Goal: Information Seeking & Learning: Learn about a topic

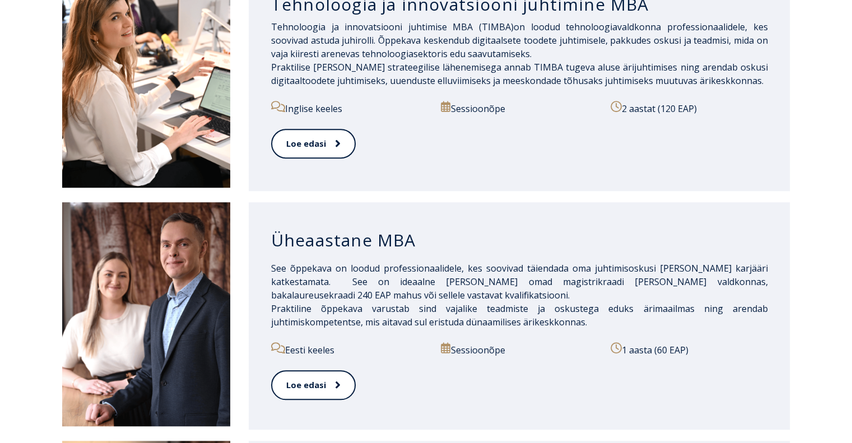
scroll to position [952, 0]
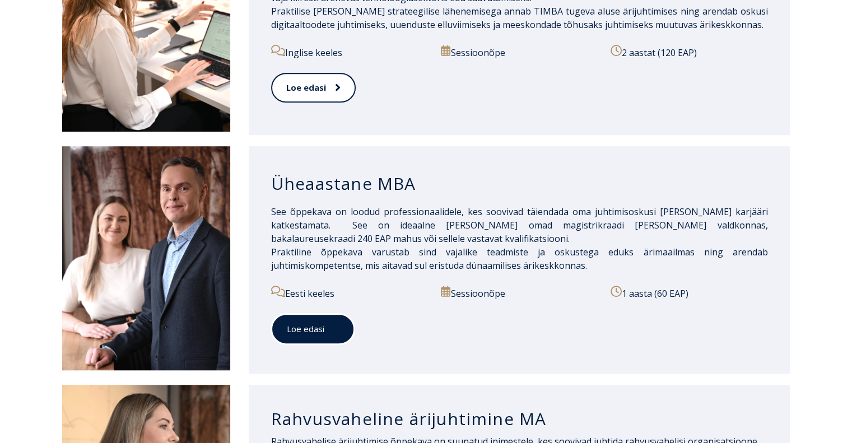
click at [323, 317] on link "Loe edasi" at bounding box center [312, 329] width 83 height 31
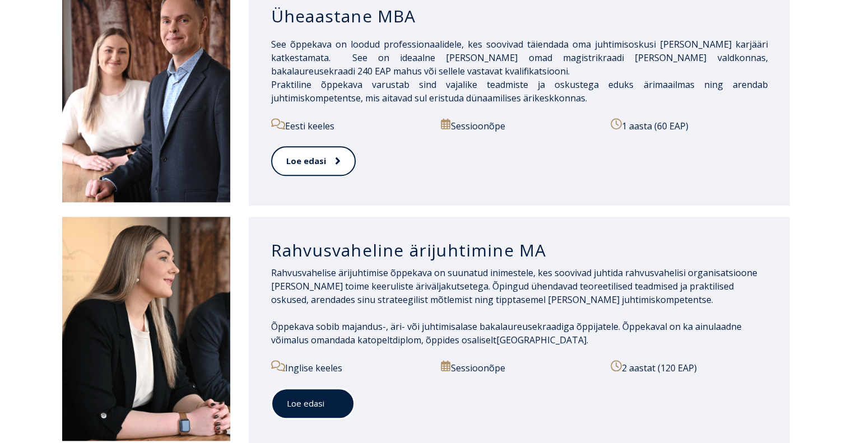
click at [321, 389] on link "Loe edasi" at bounding box center [312, 403] width 83 height 31
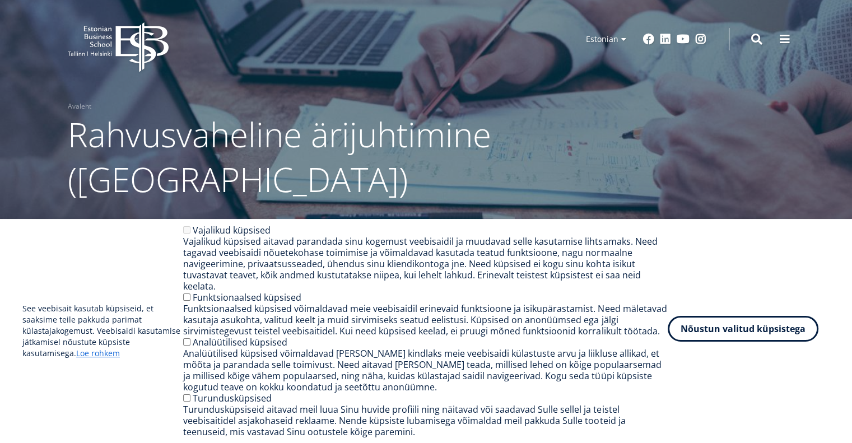
click at [726, 337] on button "Nõustun valitud küpsistega" at bounding box center [742, 329] width 151 height 26
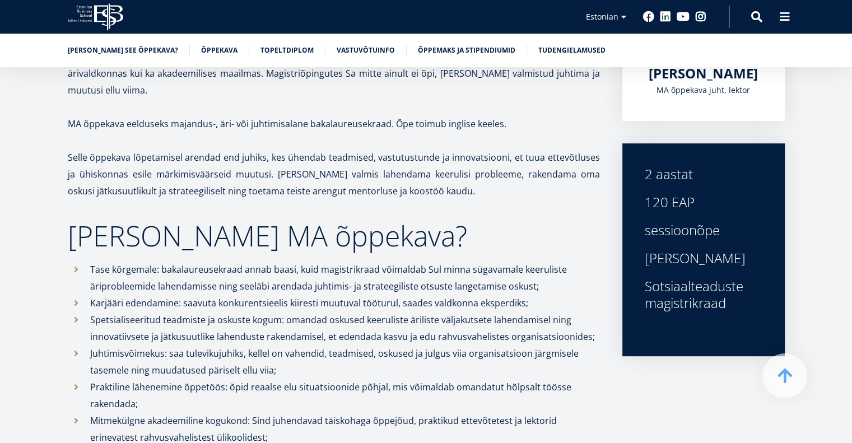
scroll to position [392, 0]
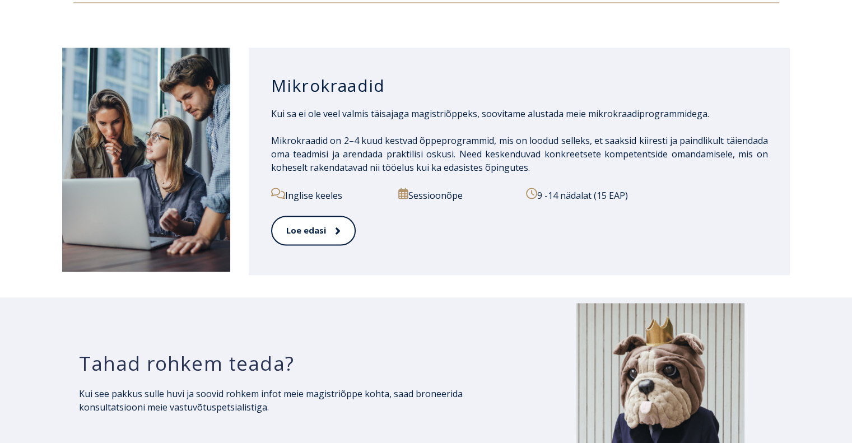
scroll to position [1792, 0]
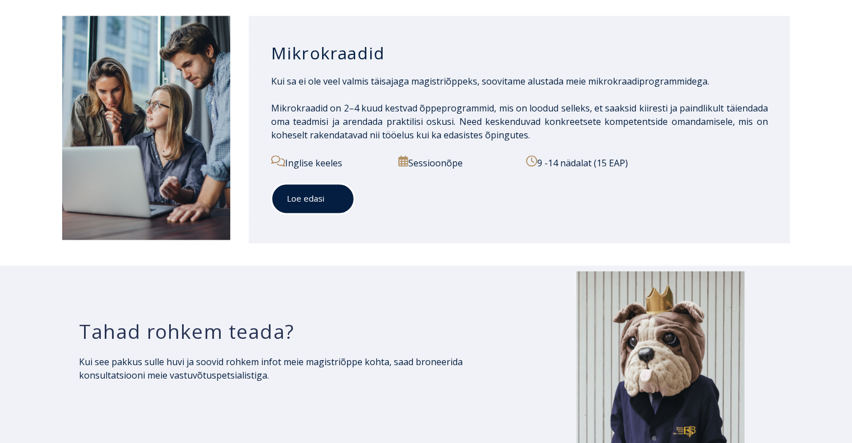
click at [302, 192] on link "Loe edasi" at bounding box center [312, 198] width 83 height 31
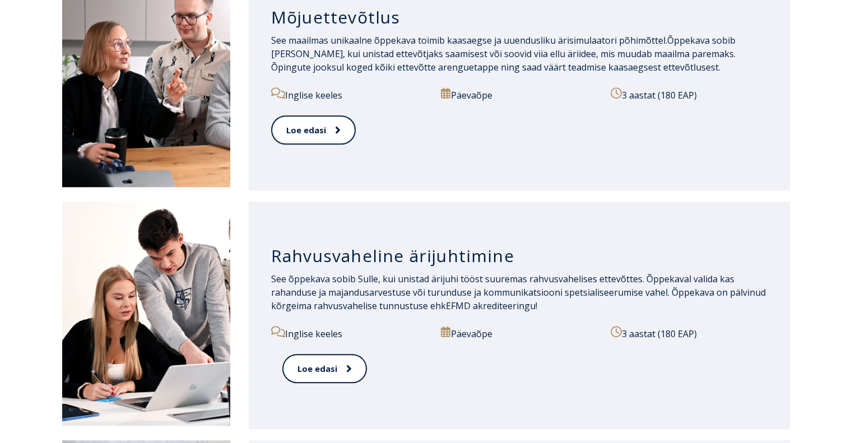
scroll to position [952, 0]
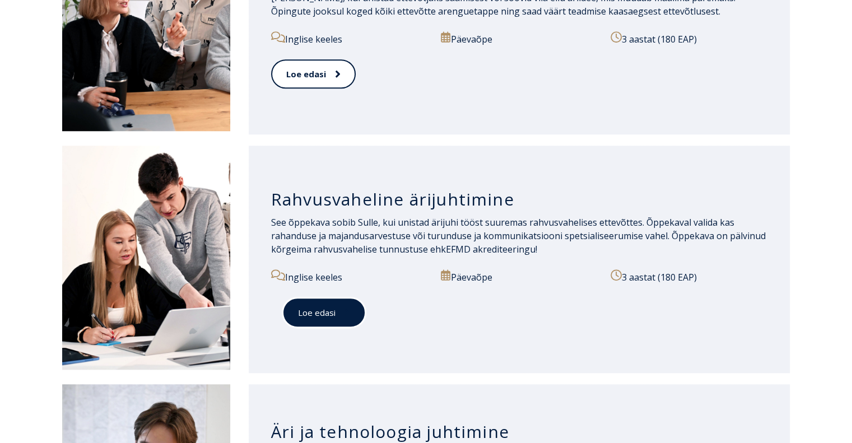
click at [322, 312] on link "Loe edasi" at bounding box center [323, 312] width 83 height 31
